Goal: Information Seeking & Learning: Learn about a topic

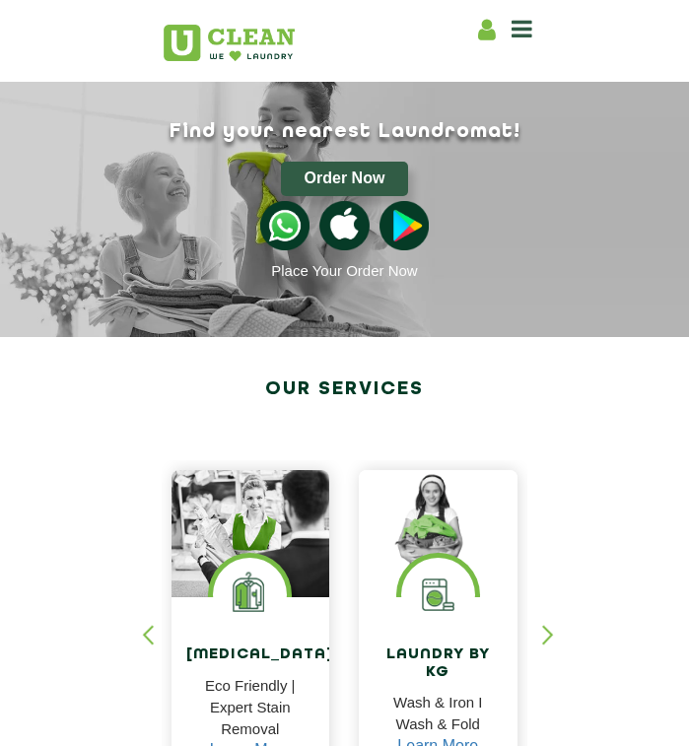
click at [526, 20] on icon at bounding box center [521, 29] width 21 height 24
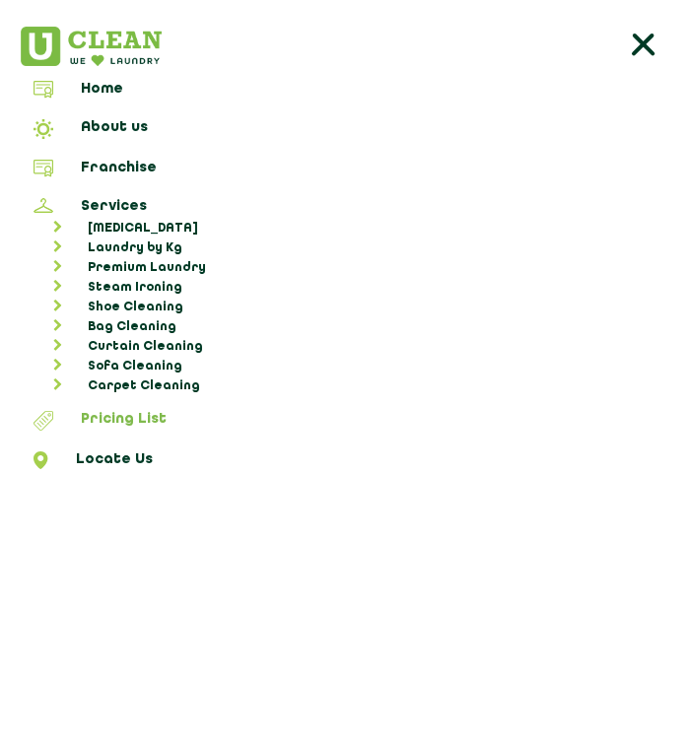
click at [123, 415] on link "Pricing List" at bounding box center [344, 424] width 675 height 26
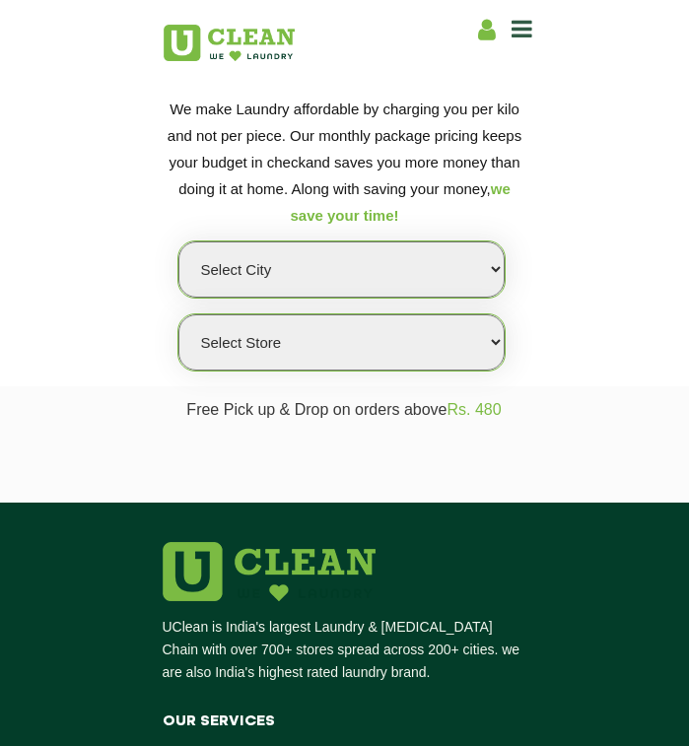
click at [277, 263] on select "Select city [GEOGRAPHIC_DATA] [GEOGRAPHIC_DATA] [GEOGRAPHIC_DATA] [GEOGRAPHIC_D…" at bounding box center [341, 269] width 326 height 56
select select "176"
click at [178, 241] on select "Select city [GEOGRAPHIC_DATA] [GEOGRAPHIC_DATA] [GEOGRAPHIC_DATA] [GEOGRAPHIC_D…" at bounding box center [341, 269] width 326 height 56
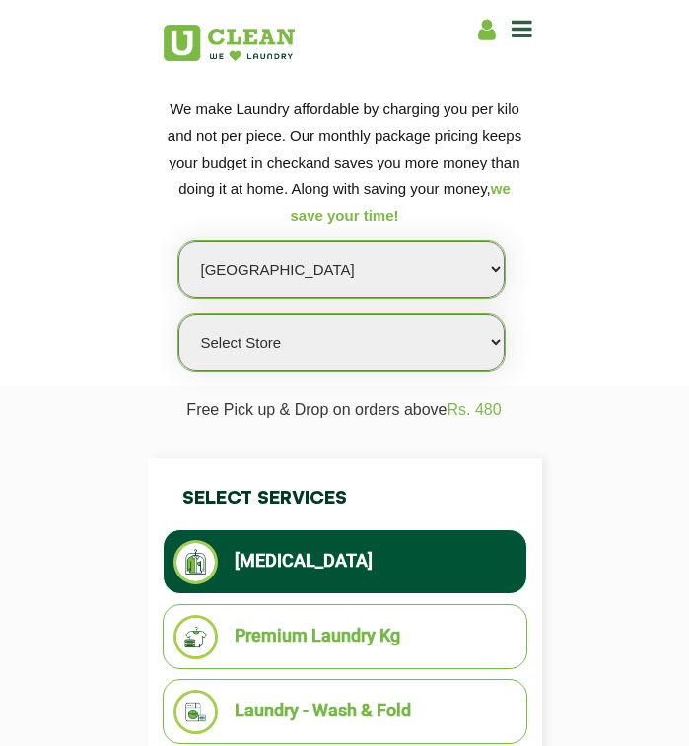
click at [344, 350] on select "Select Store UClean Vizag" at bounding box center [341, 342] width 326 height 56
select select "522"
click at [178, 314] on select "Select Store UClean Vizag" at bounding box center [341, 342] width 326 height 56
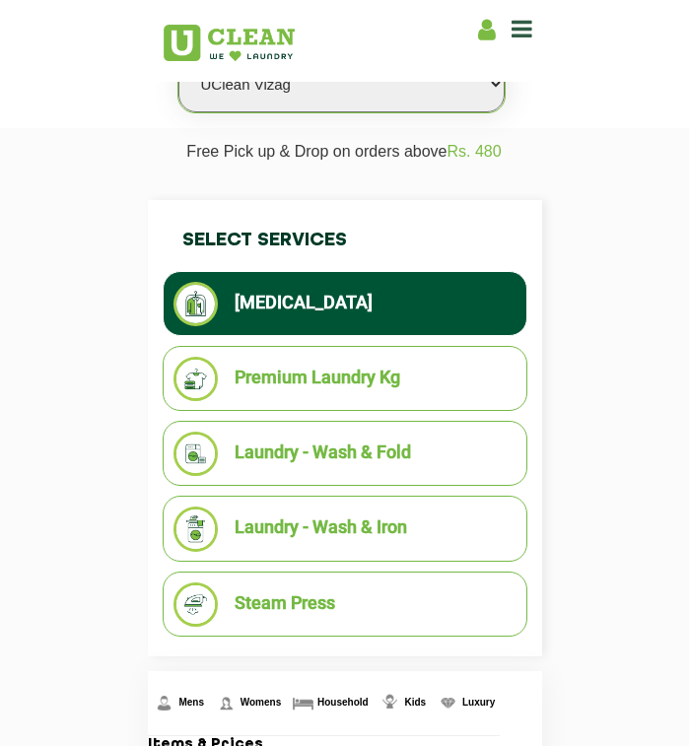
scroll to position [197, 0]
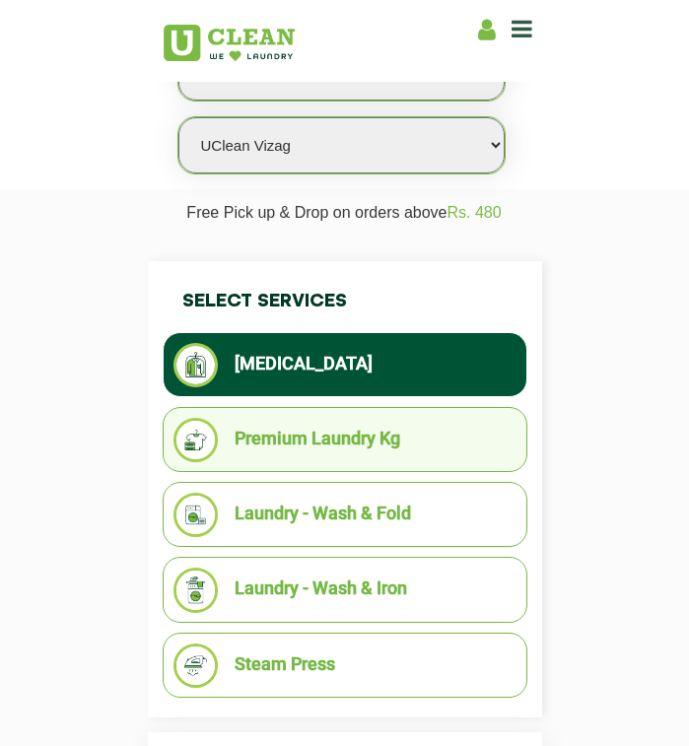
click at [348, 437] on li "Premium Laundry Kg" at bounding box center [344, 440] width 343 height 44
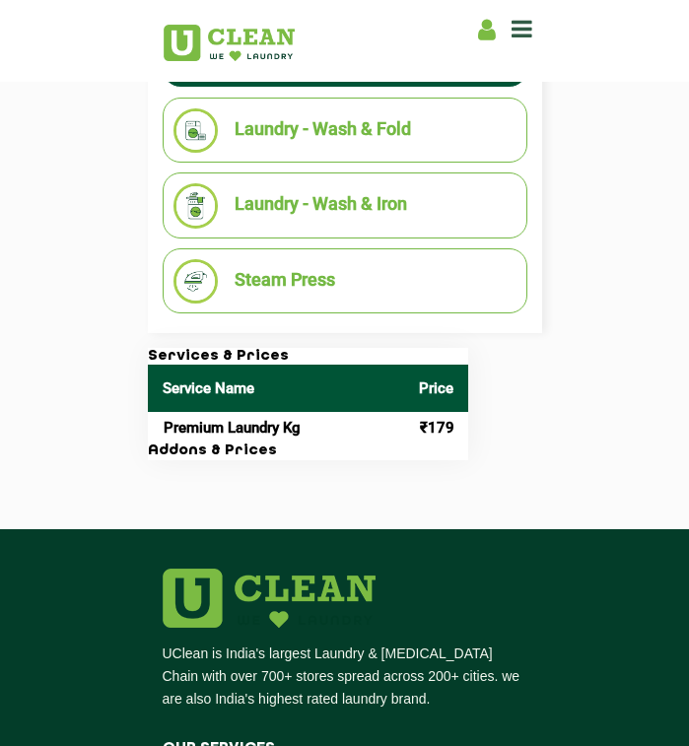
scroll to position [296, 0]
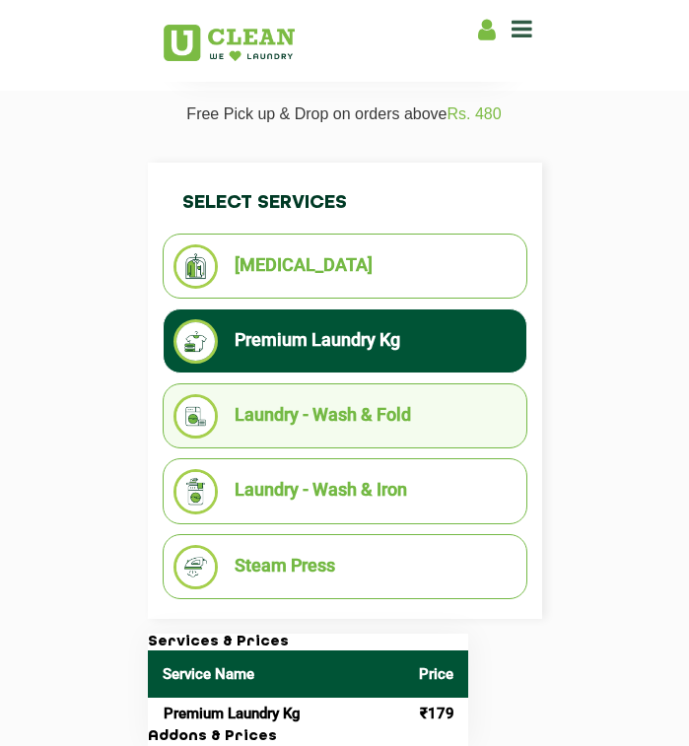
click at [319, 412] on li "Laundry - Wash & Fold" at bounding box center [344, 416] width 343 height 44
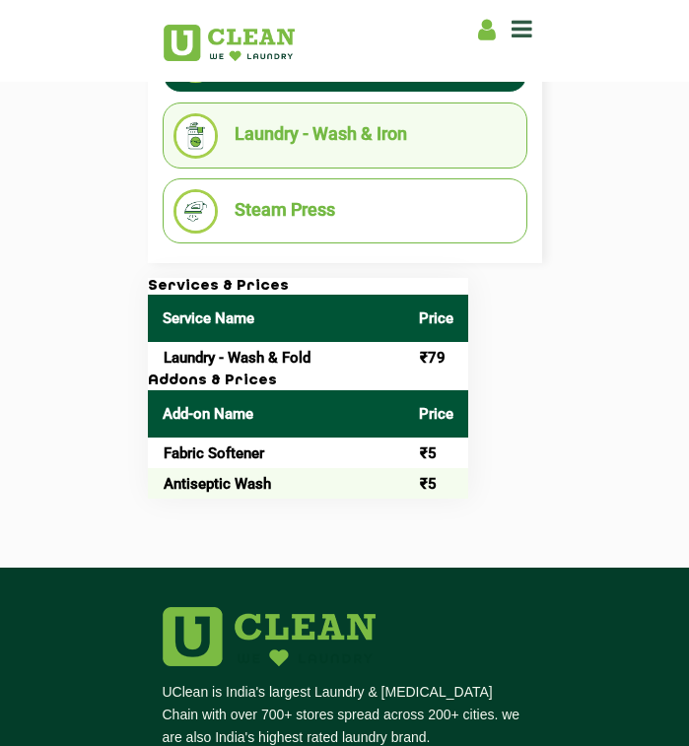
scroll to position [690, 0]
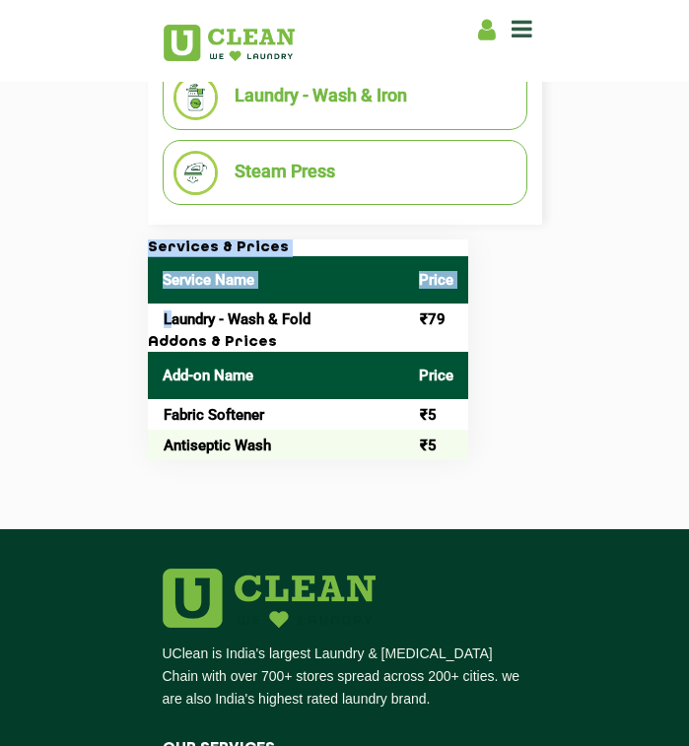
drag, startPoint x: 162, startPoint y: 326, endPoint x: 465, endPoint y: 326, distance: 303.5
click at [465, 326] on div "Select Services [MEDICAL_DATA] Premium Laundry Kg Laundry - Wash & Fold Laundry…" at bounding box center [345, 114] width 424 height 692
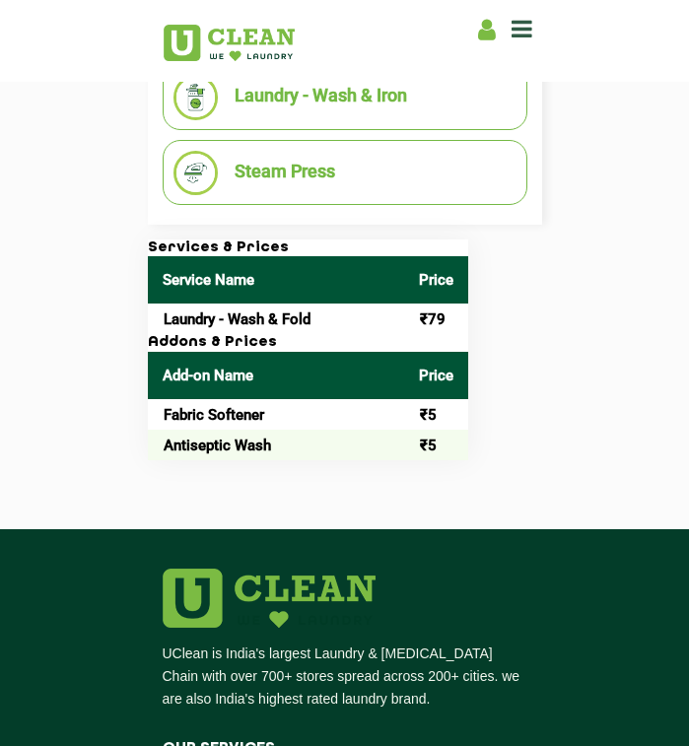
click at [259, 372] on th "Add-on Name" at bounding box center [276, 375] width 256 height 47
drag, startPoint x: 159, startPoint y: 414, endPoint x: 277, endPoint y: 412, distance: 118.3
click at [277, 412] on td "Fabric Softener" at bounding box center [276, 414] width 256 height 31
drag, startPoint x: 277, startPoint y: 412, endPoint x: 309, endPoint y: 447, distance: 48.1
click at [309, 447] on td "Antiseptic Wash" at bounding box center [276, 445] width 256 height 31
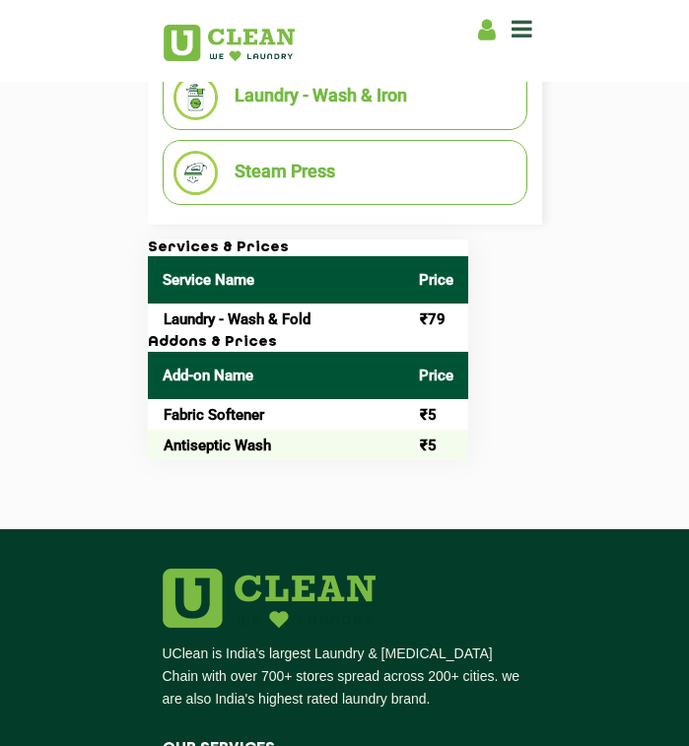
drag, startPoint x: 309, startPoint y: 447, endPoint x: 515, endPoint y: 438, distance: 206.2
click at [515, 438] on div "Select Services [MEDICAL_DATA] Premium Laundry Kg Laundry - Wash & Fold Laundry…" at bounding box center [345, 114] width 424 height 692
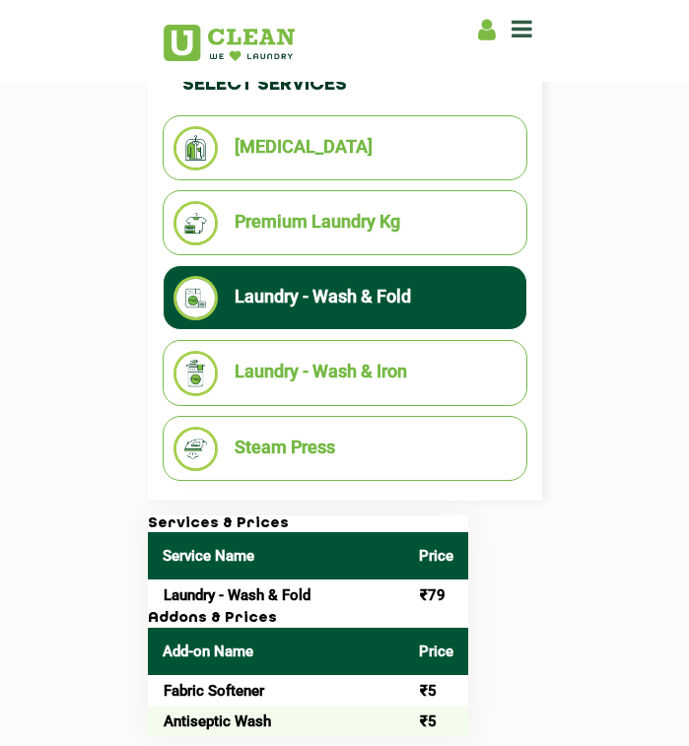
scroll to position [394, 0]
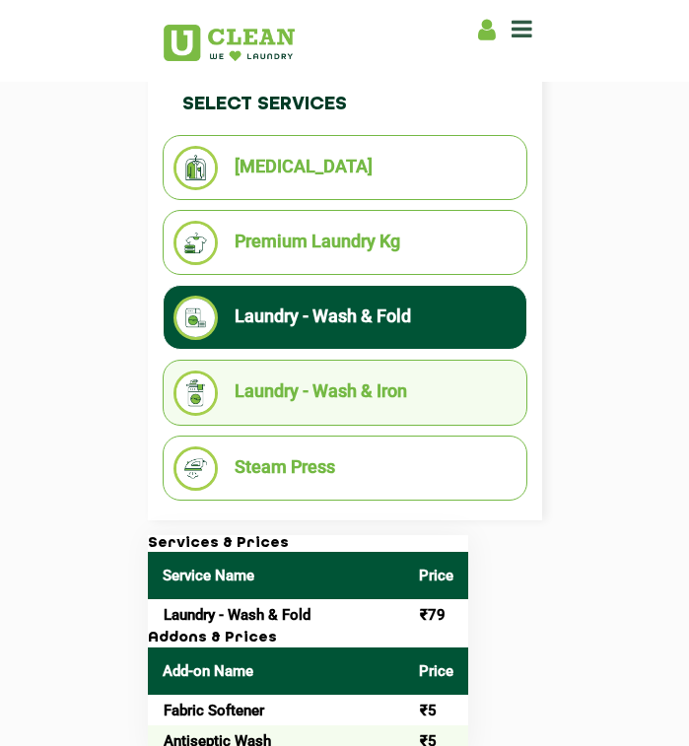
click at [326, 401] on li "Laundry - Wash & Iron" at bounding box center [344, 393] width 343 height 44
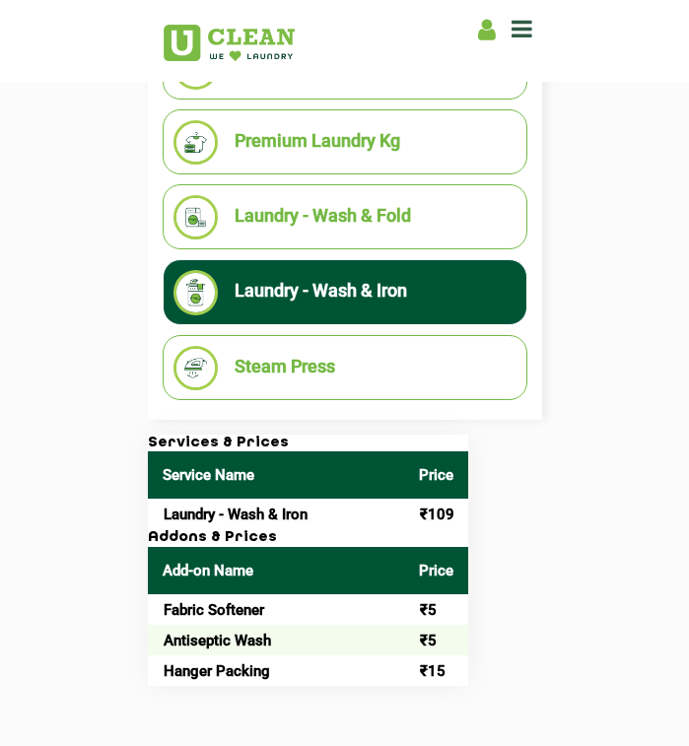
scroll to position [493, 0]
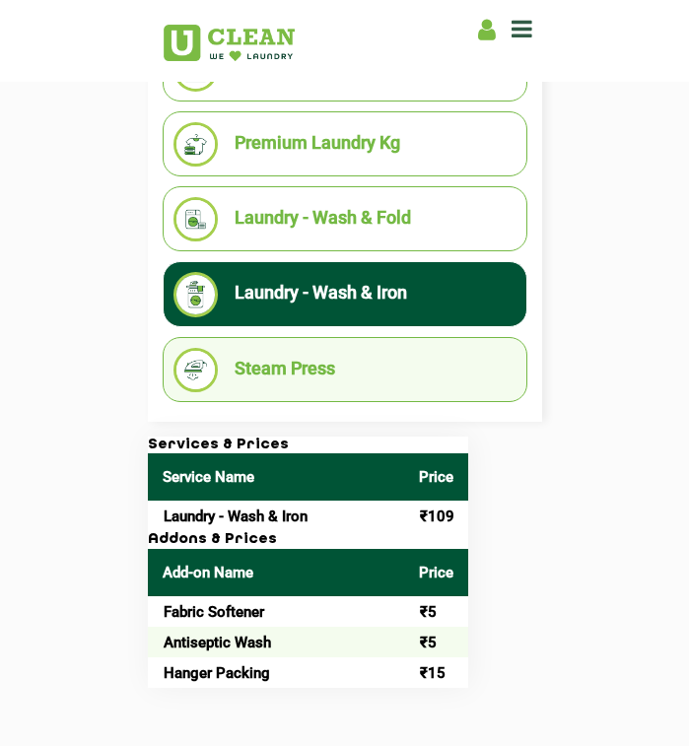
click at [301, 373] on li "Steam Press" at bounding box center [344, 370] width 343 height 44
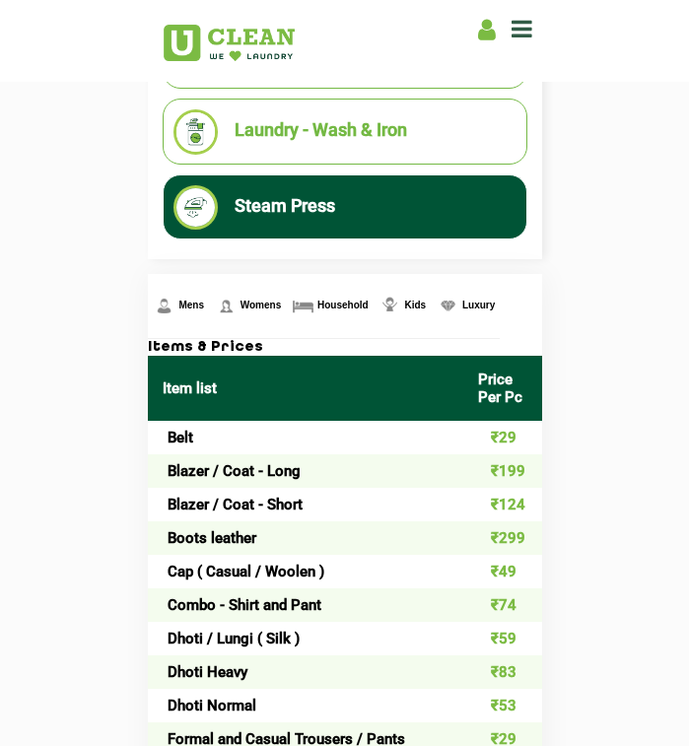
scroll to position [690, 0]
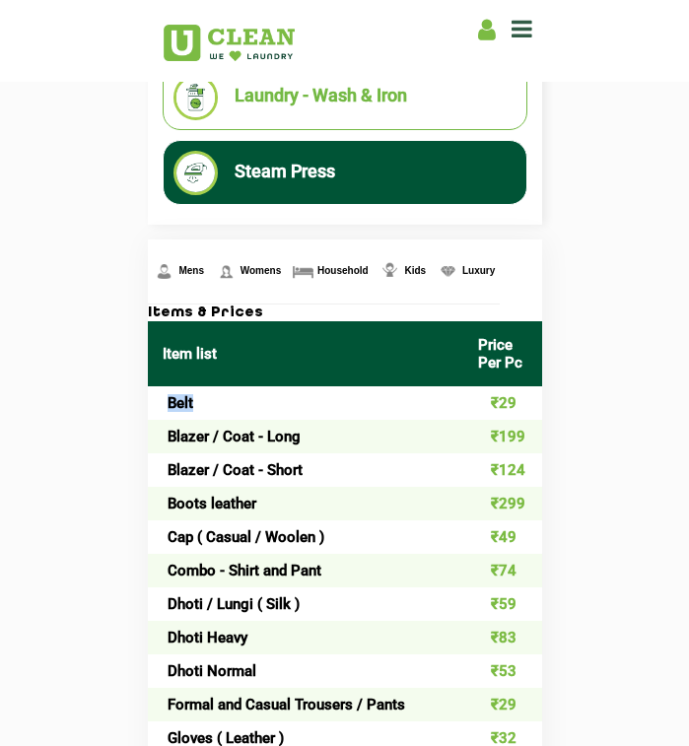
drag, startPoint x: 201, startPoint y: 400, endPoint x: 143, endPoint y: 403, distance: 58.2
click at [148, 403] on td "Belt" at bounding box center [305, 403] width 315 height 34
drag, startPoint x: 143, startPoint y: 403, endPoint x: 171, endPoint y: 441, distance: 47.9
click at [171, 441] on td "Blazer / Coat - Long" at bounding box center [305, 437] width 315 height 34
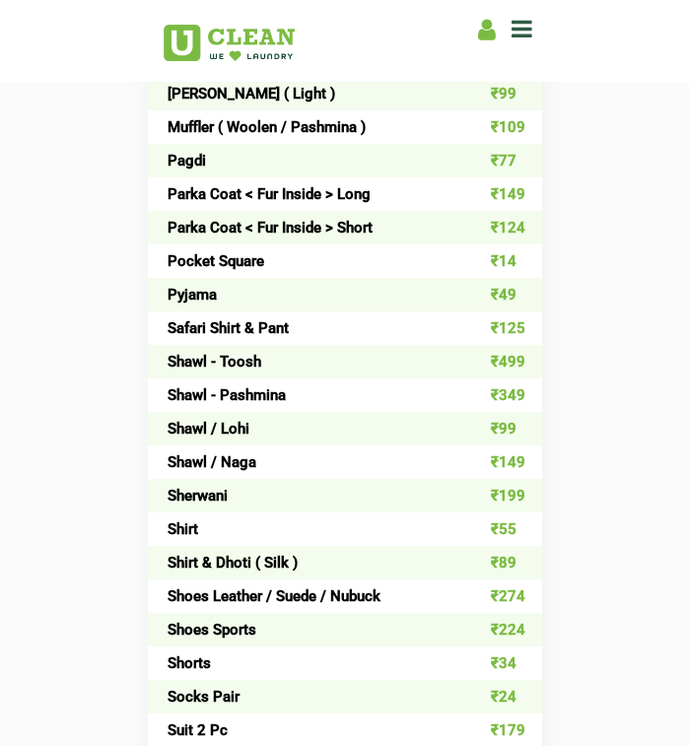
scroll to position [2069, 0]
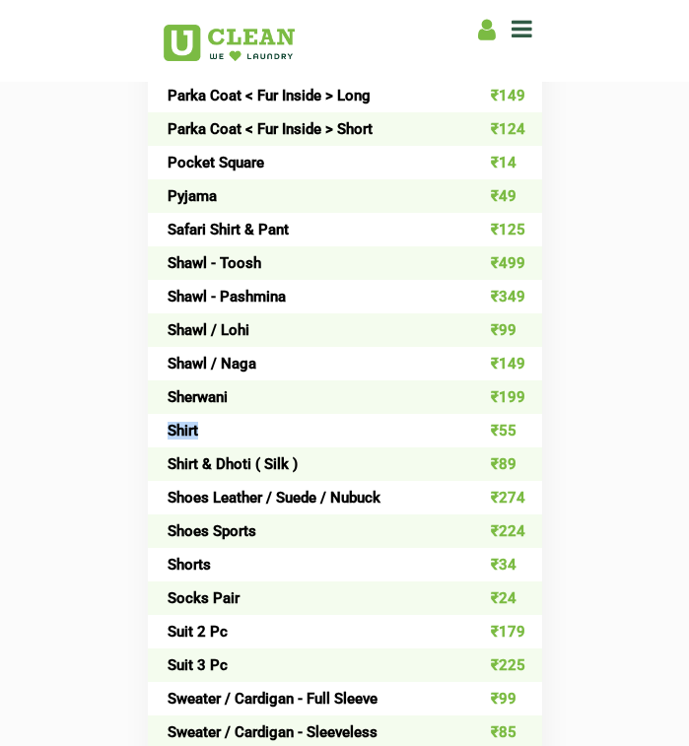
drag, startPoint x: 194, startPoint y: 432, endPoint x: 151, endPoint y: 433, distance: 43.4
click at [151, 433] on td "Shirt" at bounding box center [305, 431] width 315 height 34
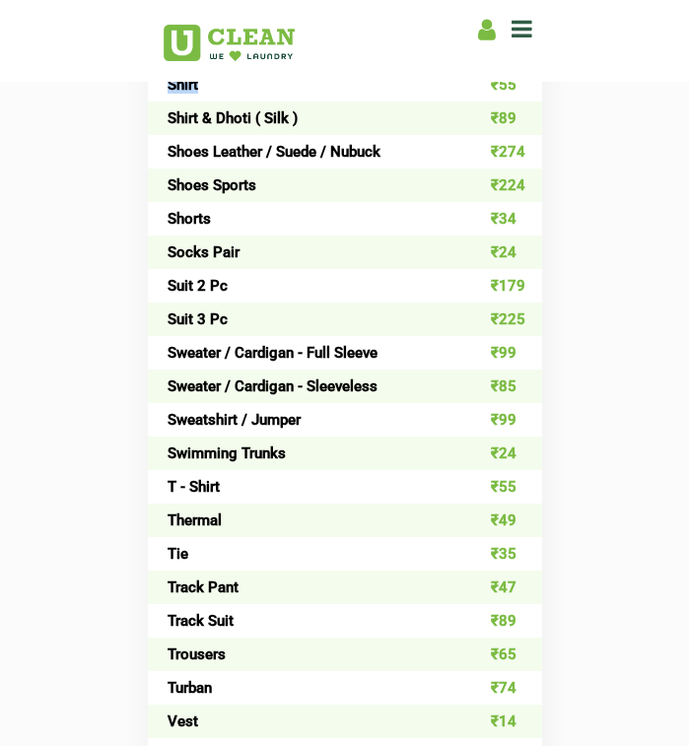
scroll to position [2464, 0]
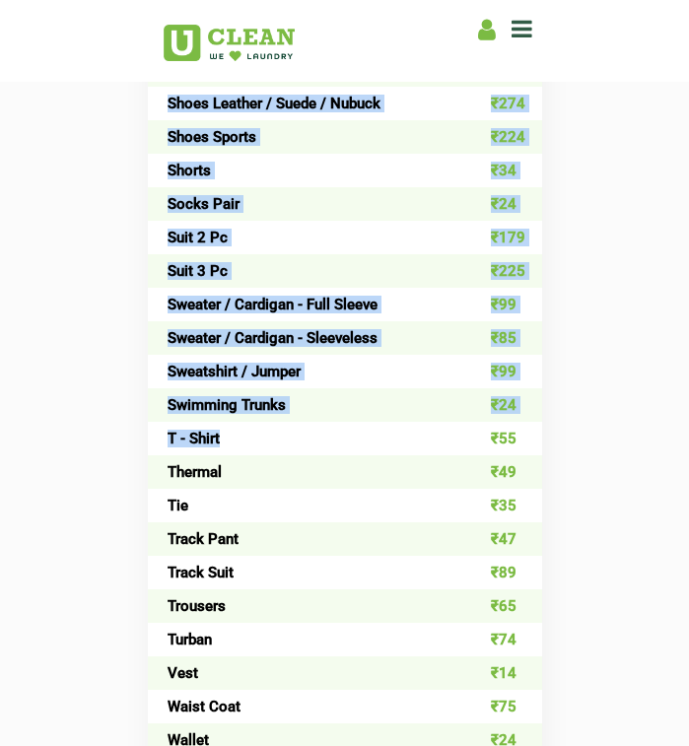
drag, startPoint x: 228, startPoint y: 433, endPoint x: 135, endPoint y: 443, distance: 93.3
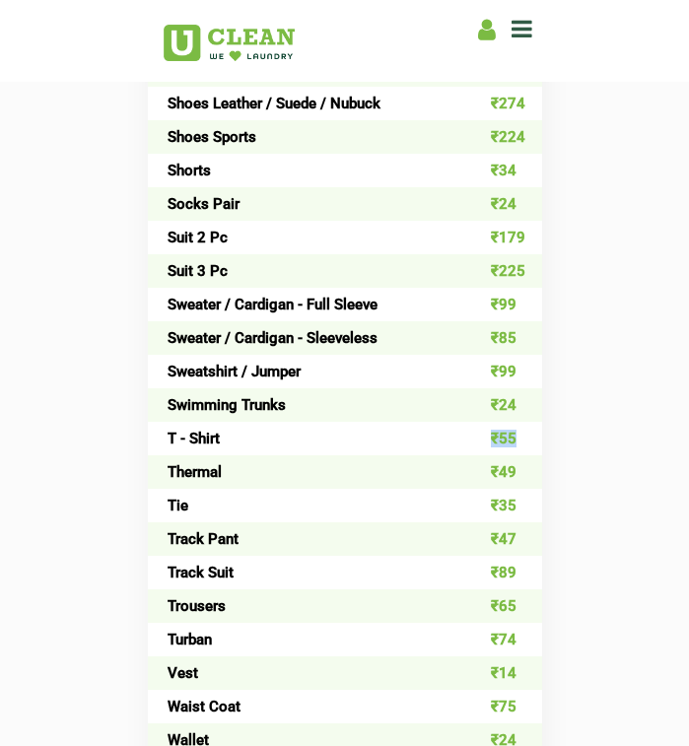
drag, startPoint x: 463, startPoint y: 439, endPoint x: 518, endPoint y: 441, distance: 55.3
click at [518, 441] on td "₹55" at bounding box center [502, 439] width 79 height 34
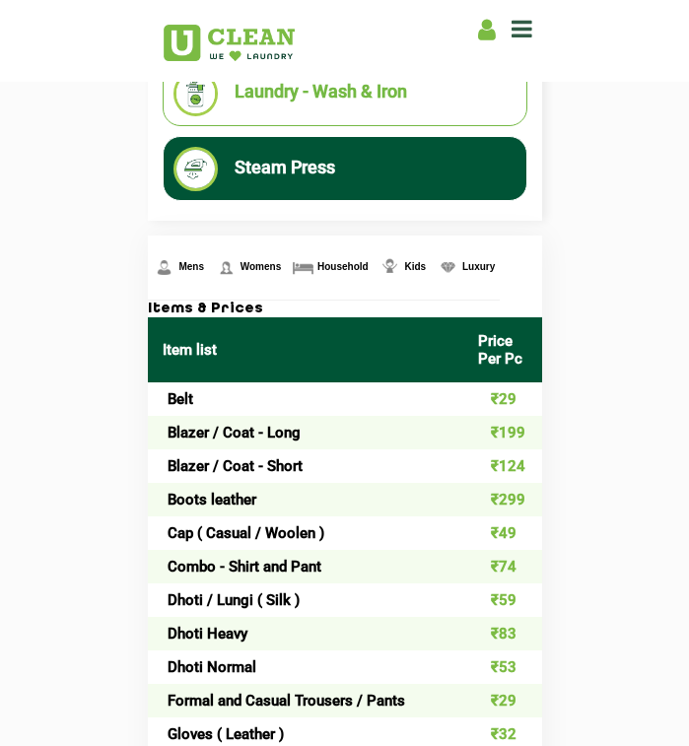
scroll to position [690, 0]
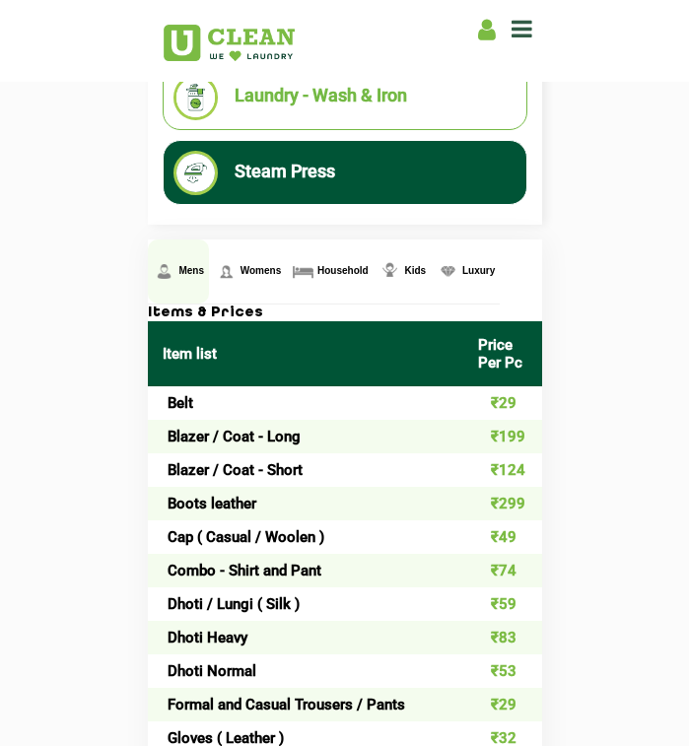
click at [178, 272] on span "Mens" at bounding box center [191, 270] width 26 height 11
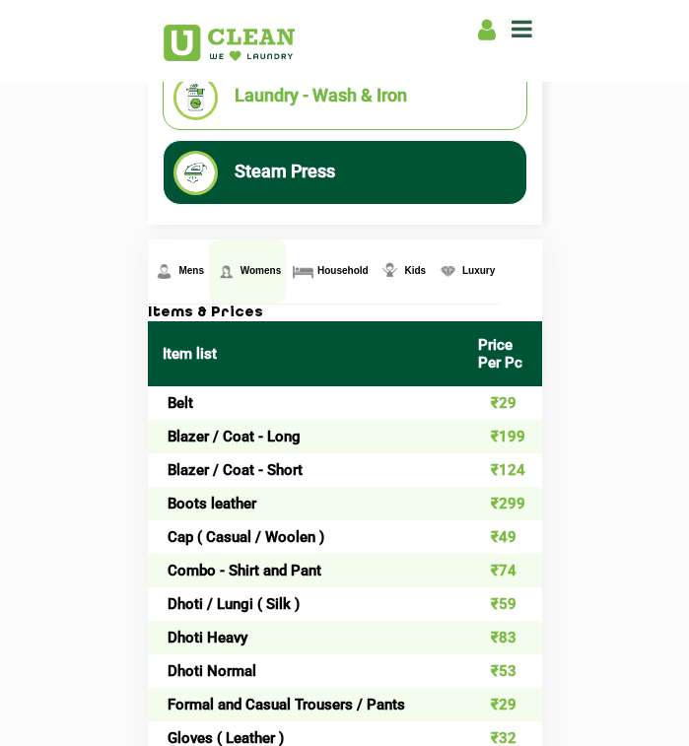
click at [248, 269] on span "Womens" at bounding box center [260, 270] width 41 height 11
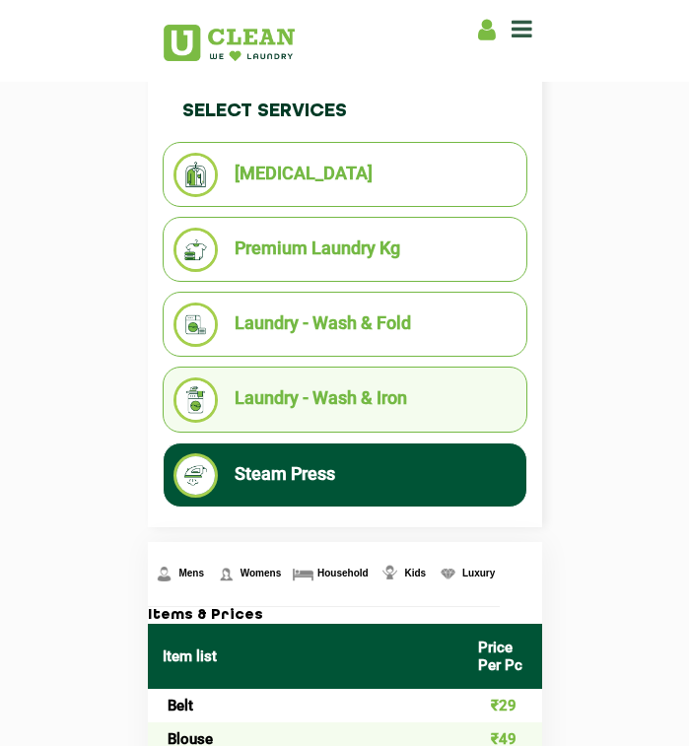
scroll to position [493, 0]
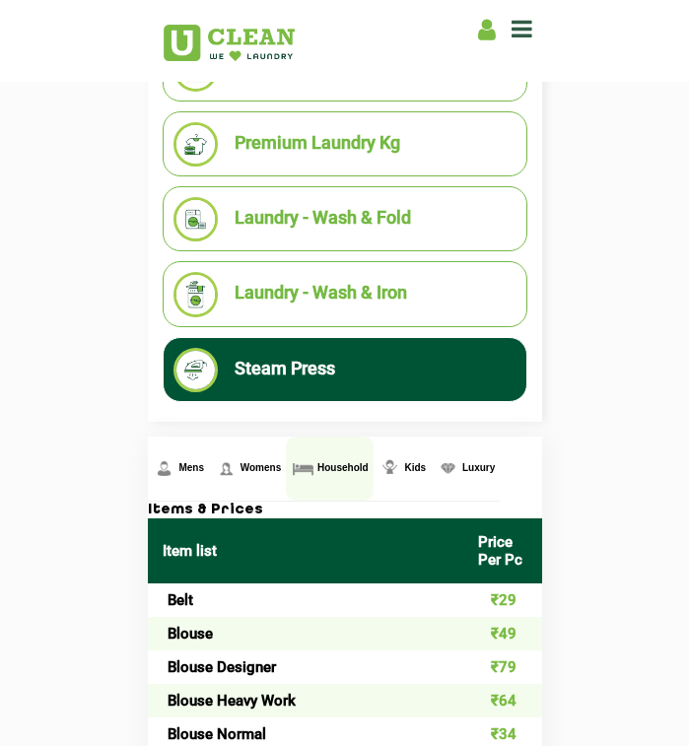
click at [330, 466] on span "Household" at bounding box center [342, 467] width 51 height 11
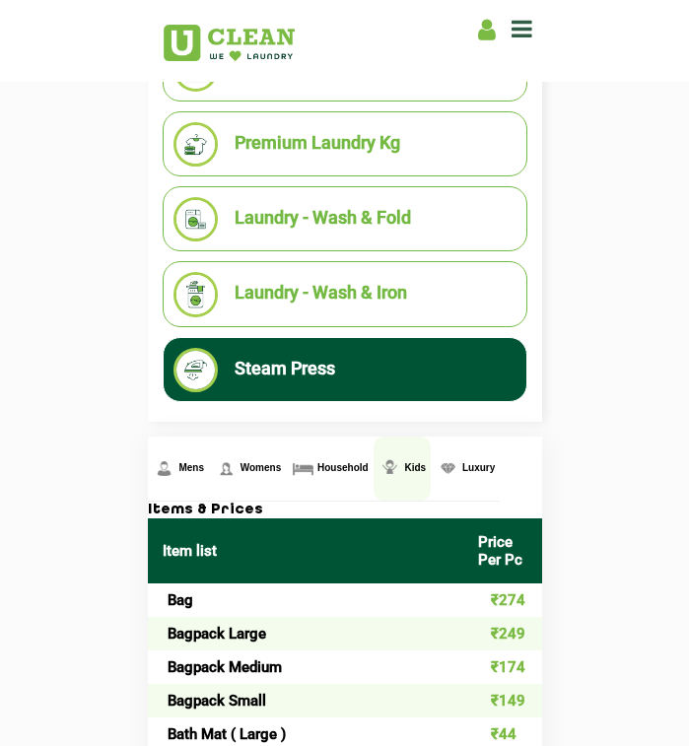
click at [407, 464] on span "Kids" at bounding box center [415, 467] width 22 height 11
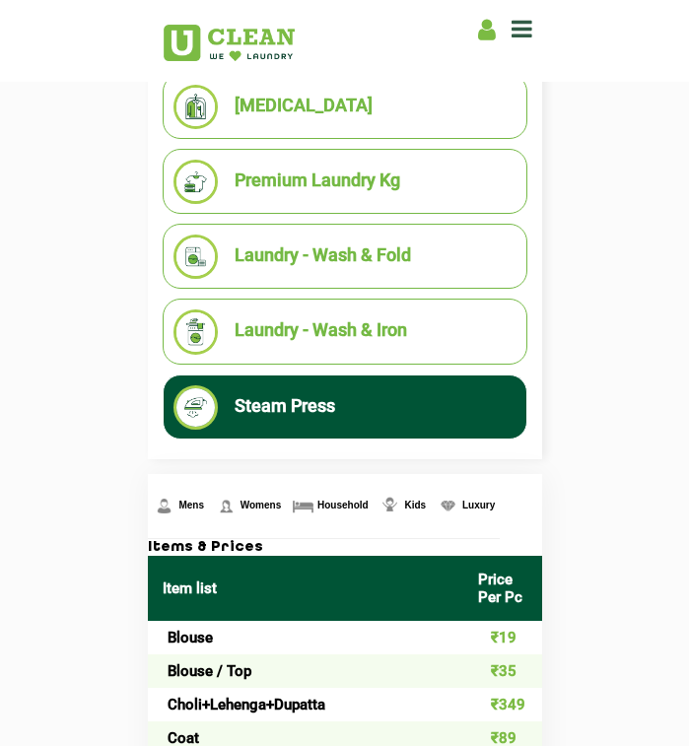
scroll to position [394, 0]
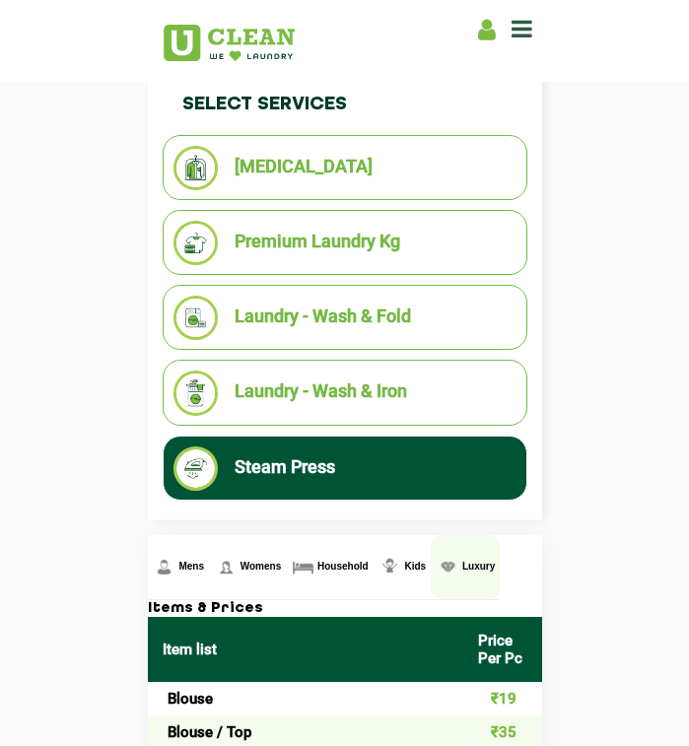
click at [467, 561] on span "Luxury" at bounding box center [478, 566] width 33 height 11
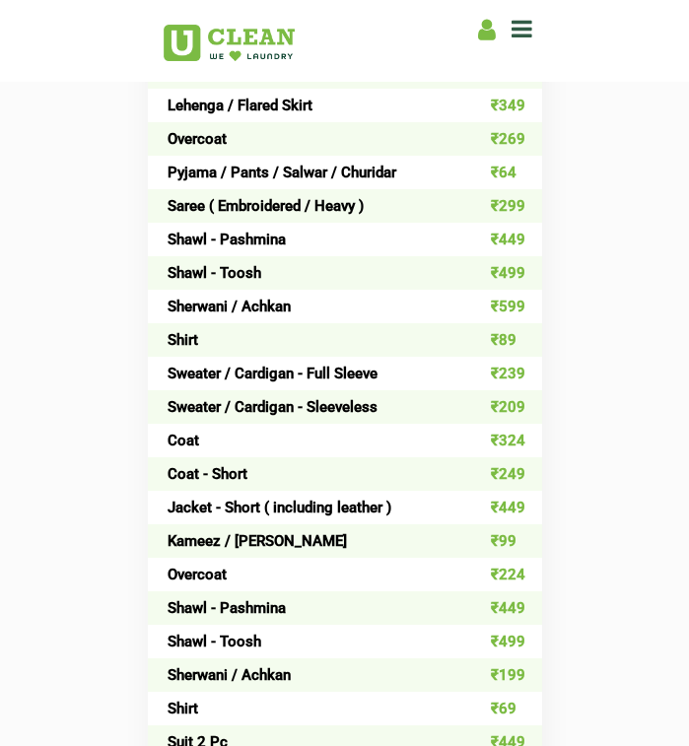
scroll to position [1774, 0]
